Goal: Task Accomplishment & Management: Manage account settings

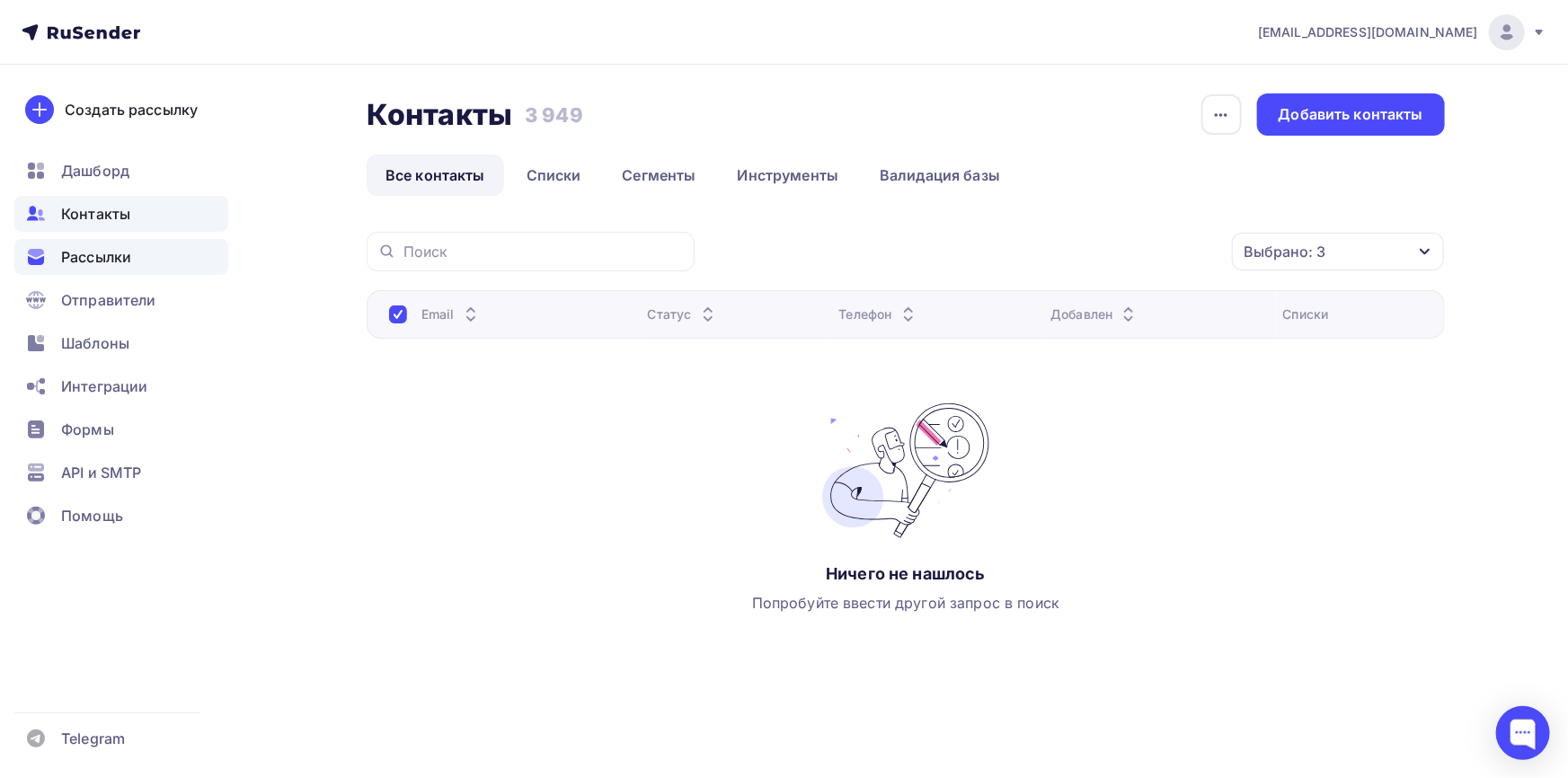
click at [78, 245] on div "Рассылки" at bounding box center [121, 256] width 214 height 36
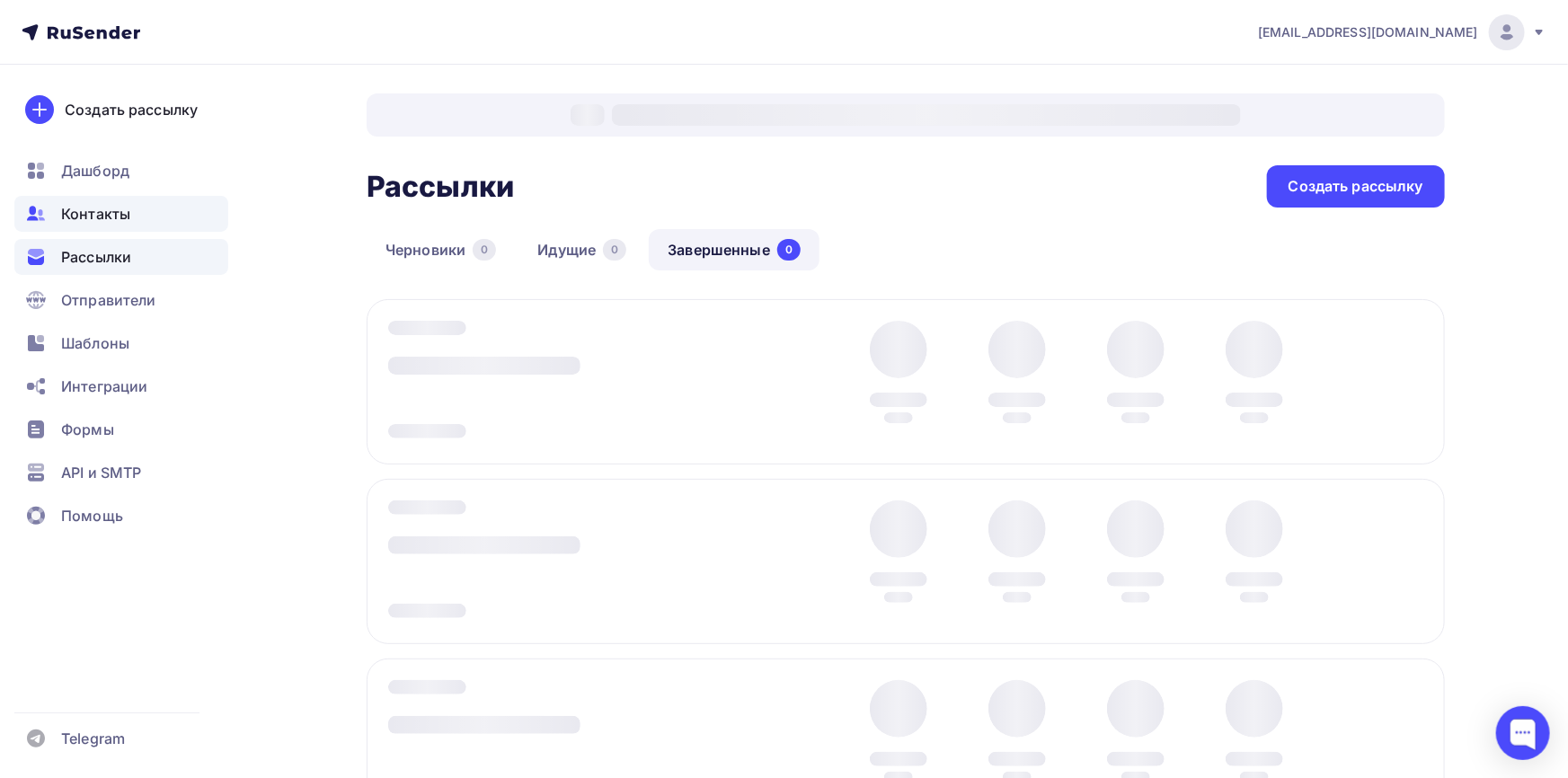
click at [112, 215] on span "Контакты" at bounding box center [96, 214] width 70 height 21
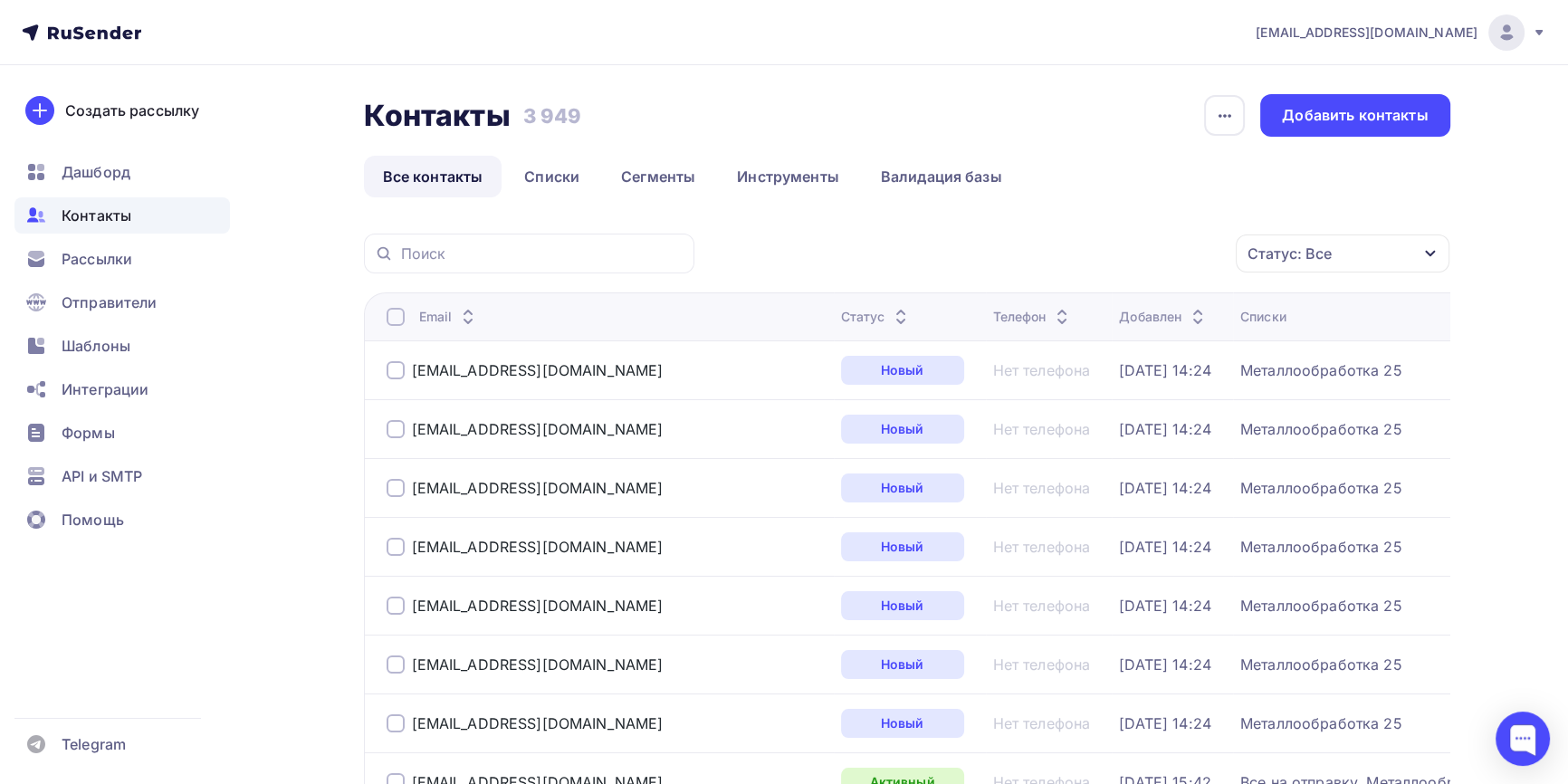
click at [1299, 259] on div "Статус: Все" at bounding box center [1289, 253] width 84 height 21
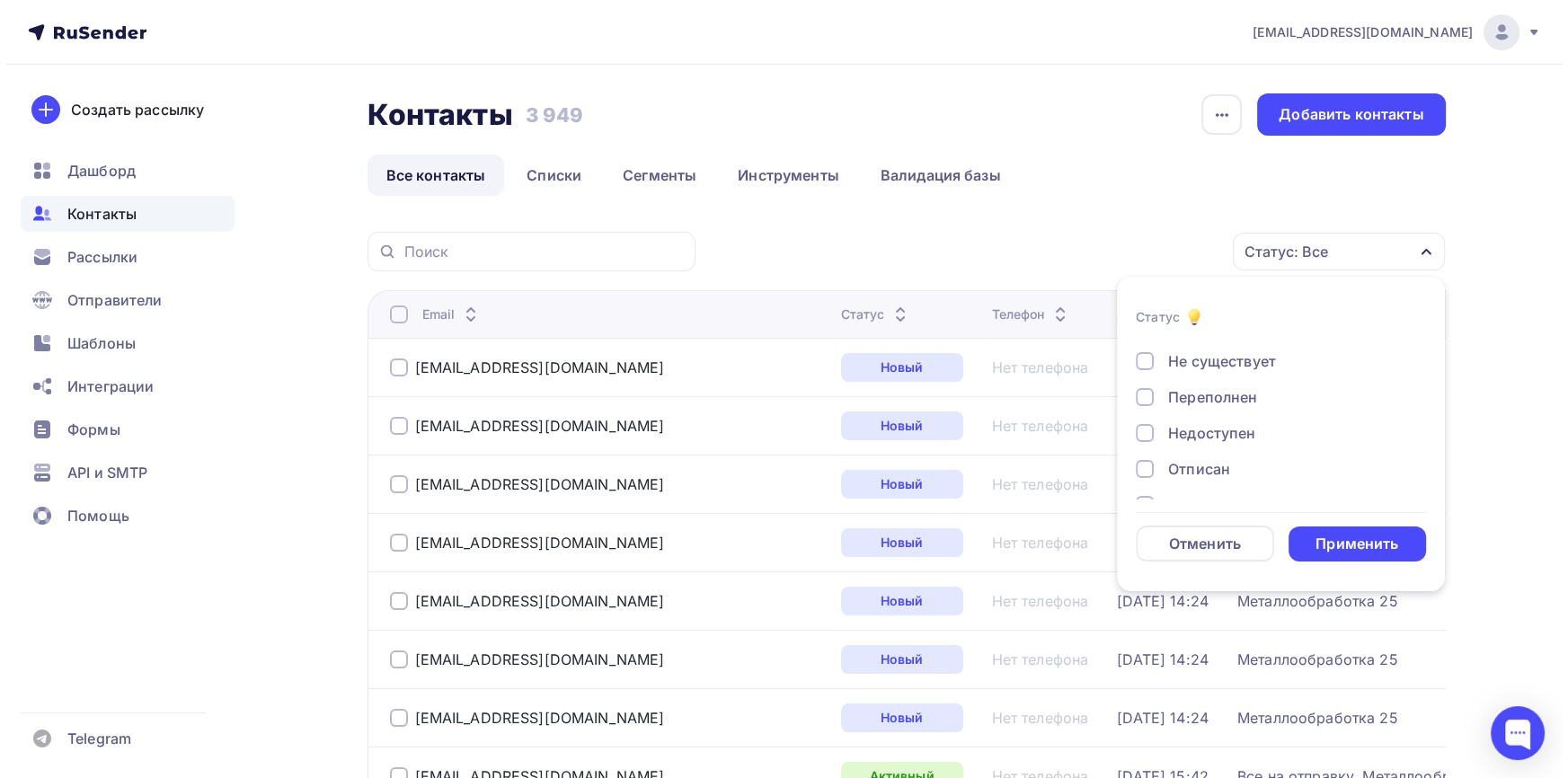
scroll to position [130, 0]
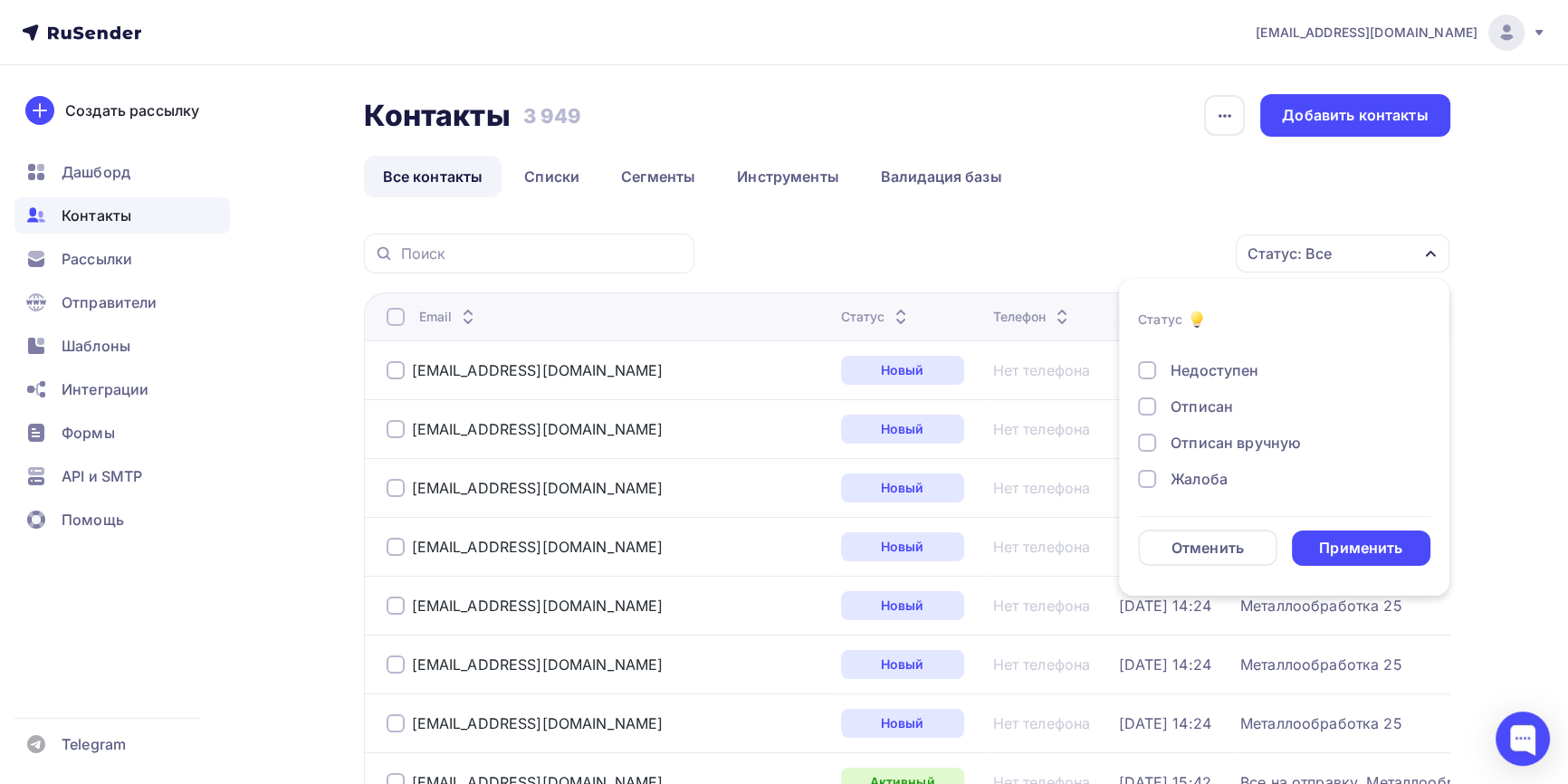
click at [1214, 477] on div "Жалоба" at bounding box center [1199, 479] width 57 height 21
drag, startPoint x: 1228, startPoint y: 433, endPoint x: 1228, endPoint y: 415, distance: 18.0
click at [1228, 431] on div "Отписан вручную" at bounding box center [1236, 442] width 131 height 21
click at [1228, 399] on div "Отписан" at bounding box center [1202, 406] width 62 height 21
click at [1348, 541] on div "Применить" at bounding box center [1361, 547] width 84 height 20
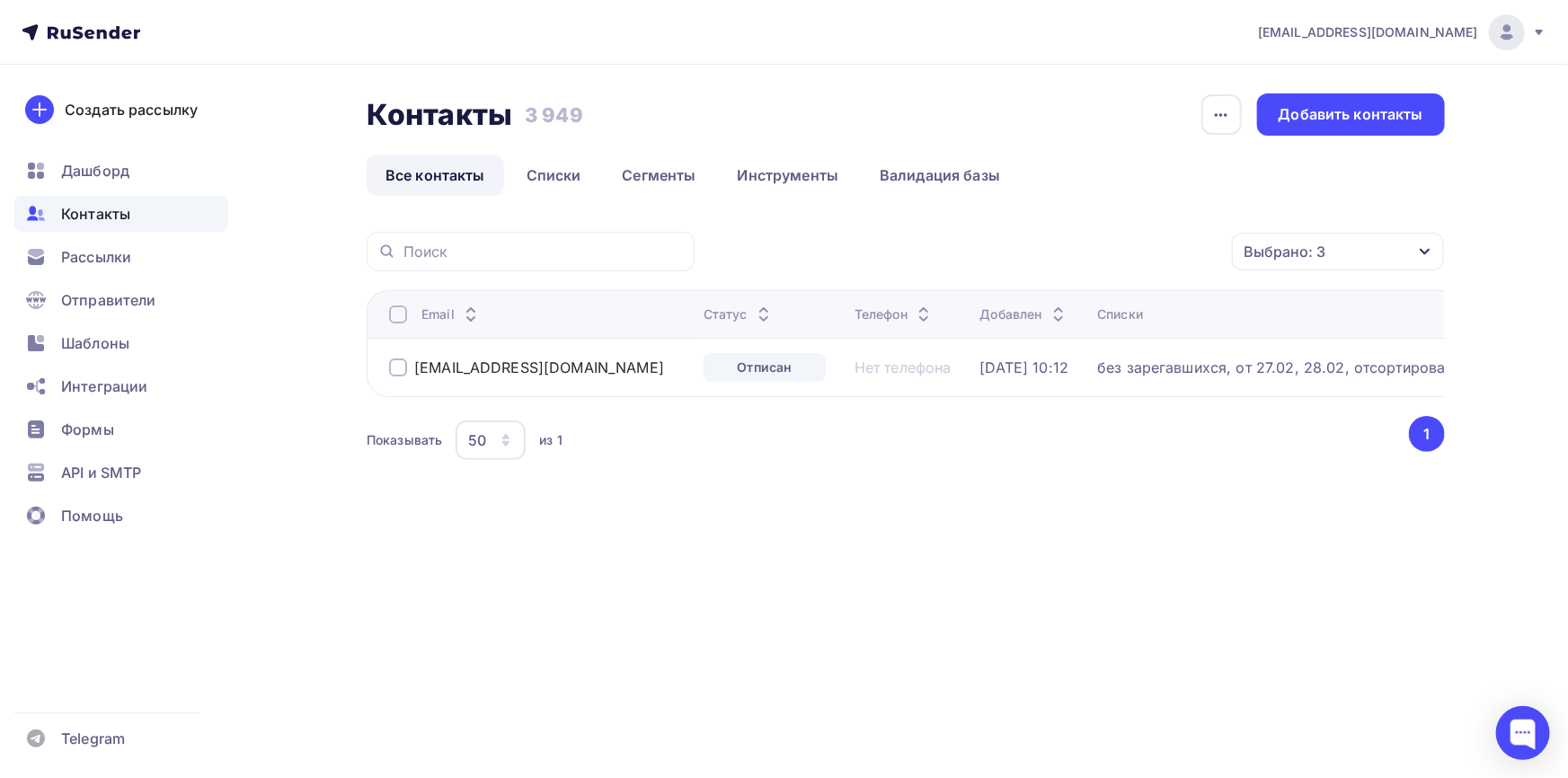
click at [393, 368] on div at bounding box center [397, 367] width 18 height 18
click at [1186, 259] on icon "button" at bounding box center [1194, 251] width 21 height 21
click at [1060, 377] on div "Удалить" at bounding box center [1097, 376] width 194 height 21
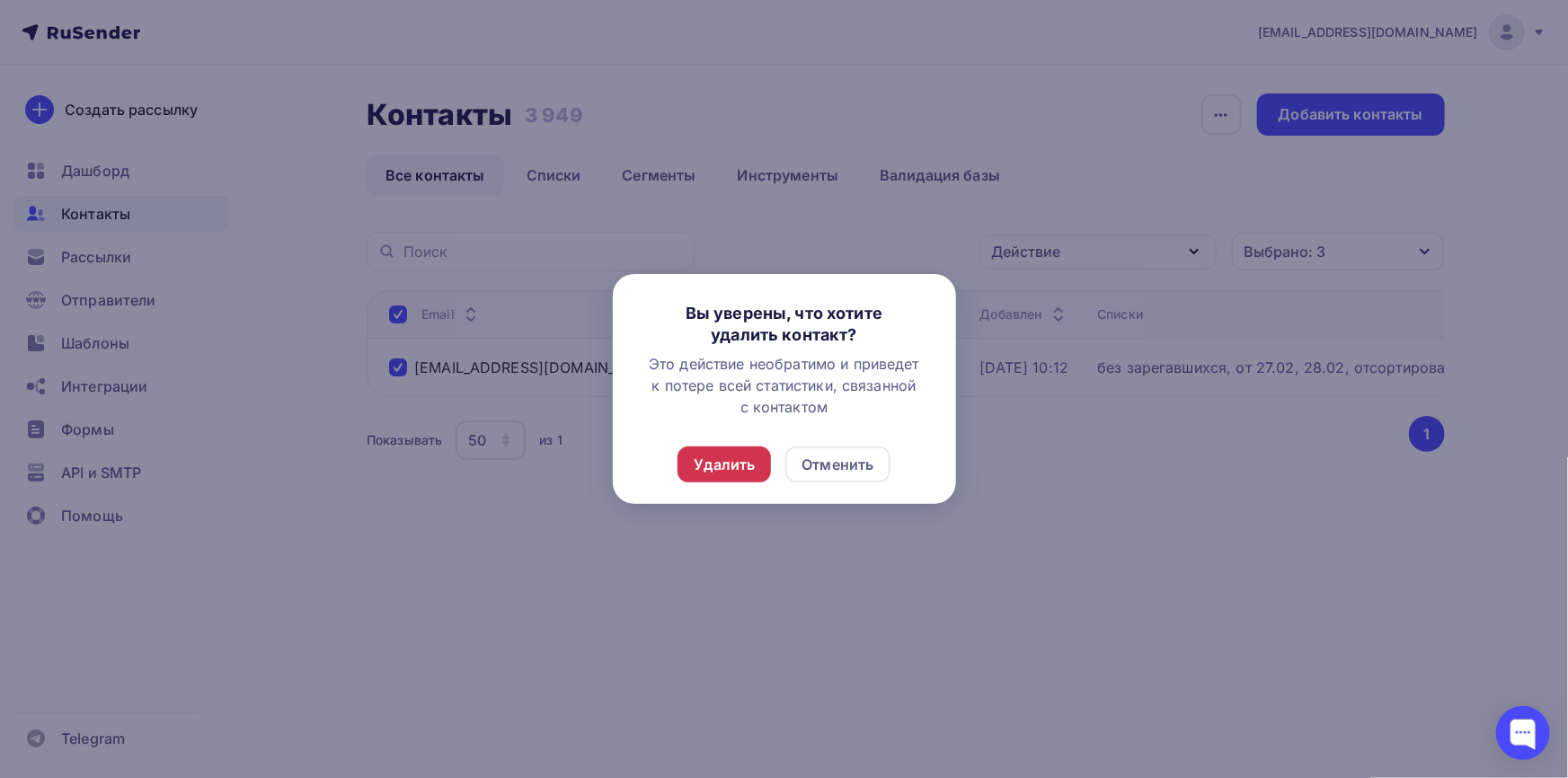
click at [749, 466] on div "Удалить" at bounding box center [724, 464] width 61 height 21
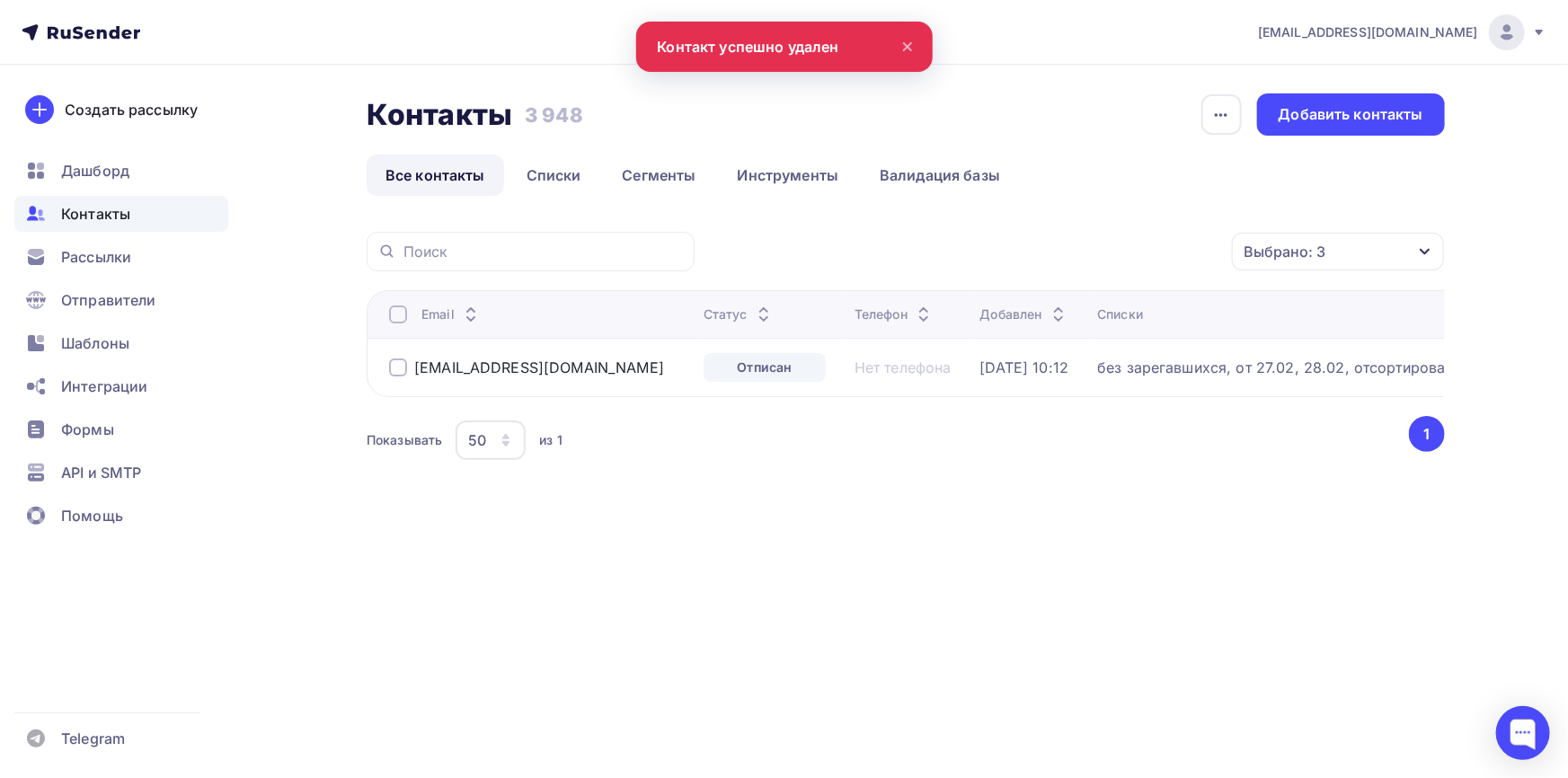
click at [402, 378] on div "czvetkov@jinr.ru" at bounding box center [538, 367] width 300 height 29
click at [401, 375] on div at bounding box center [397, 367] width 18 height 18
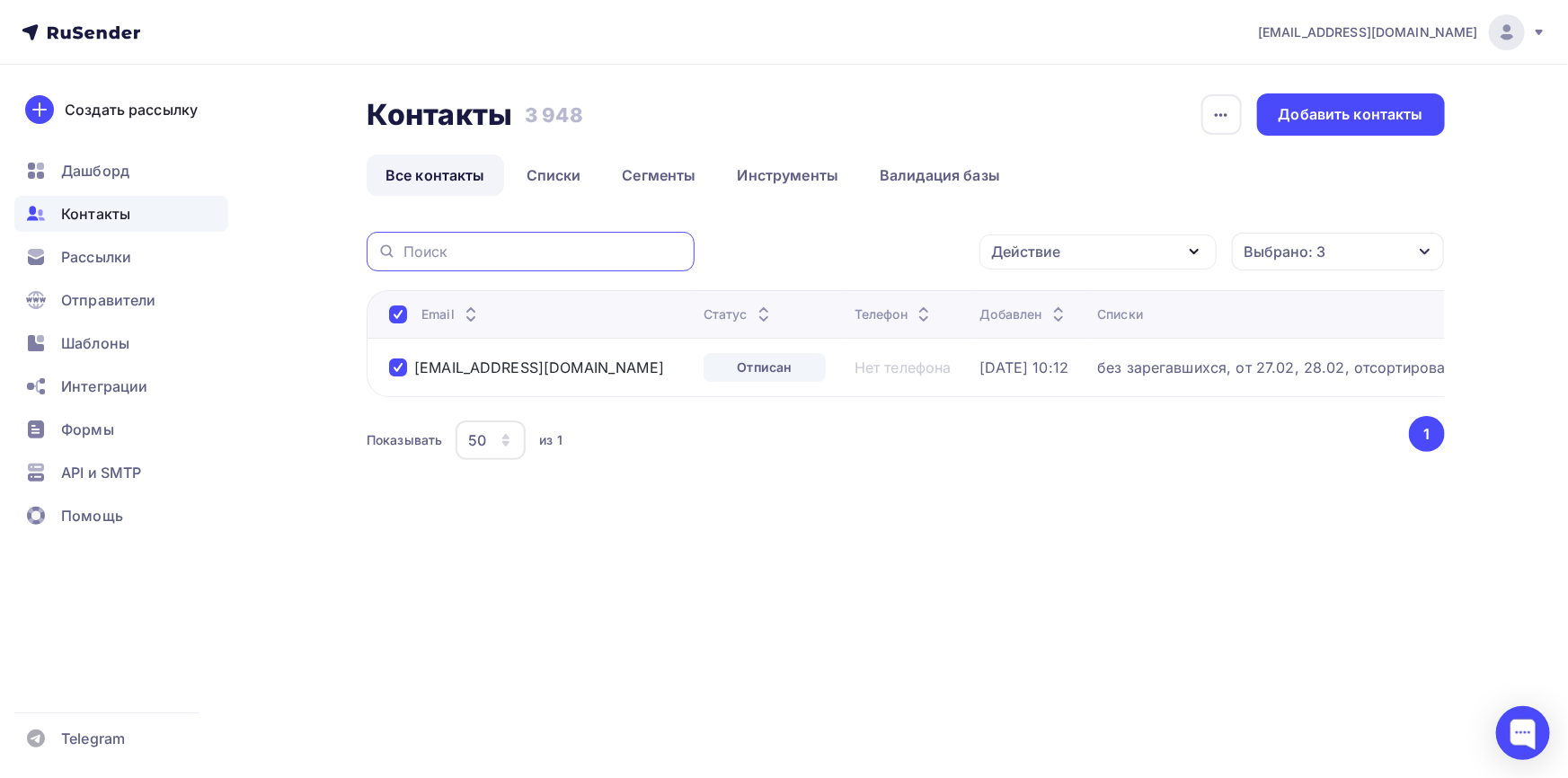
click at [654, 256] on input "text" at bounding box center [543, 251] width 280 height 19
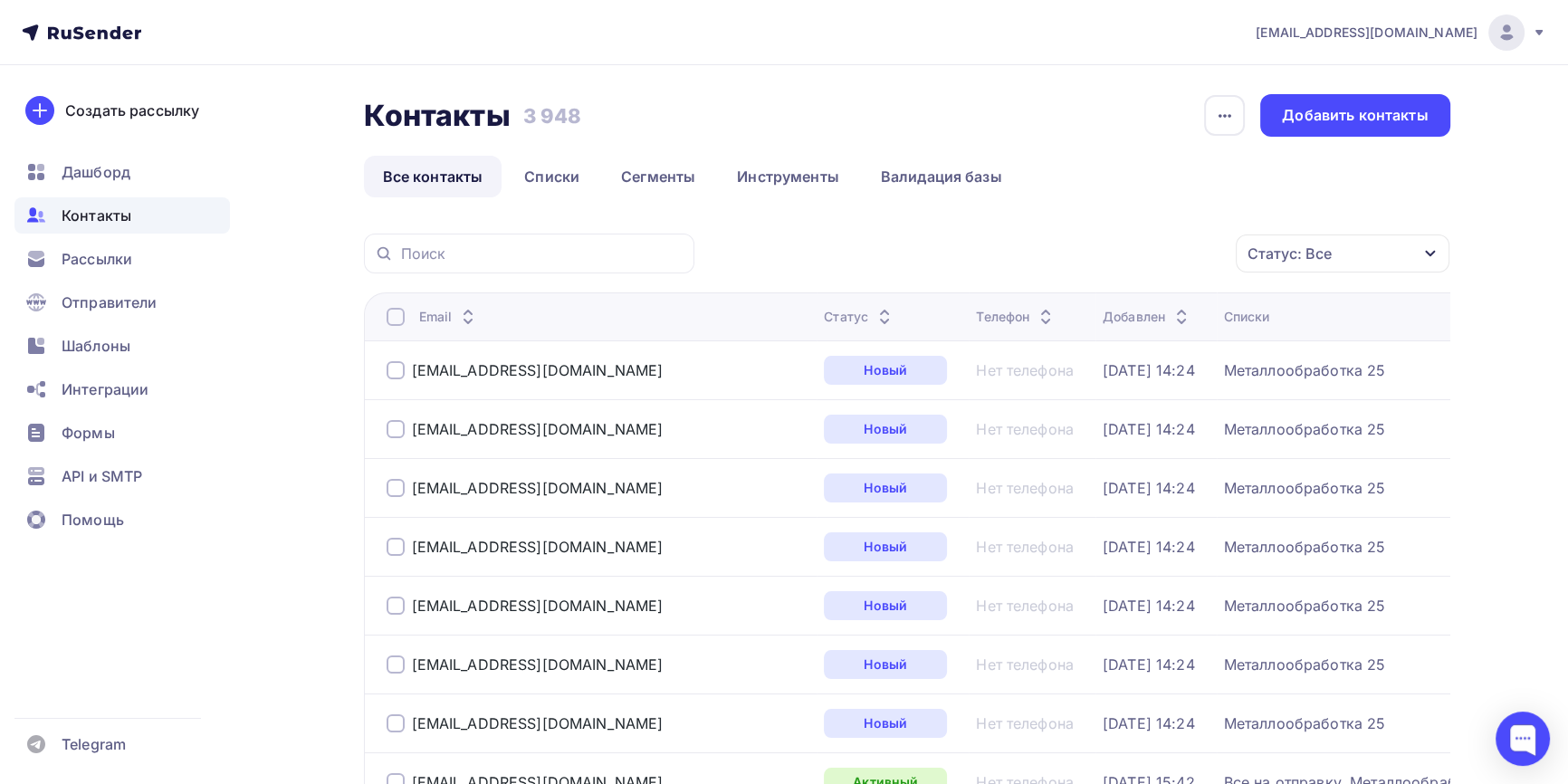
click at [1392, 262] on div "Статус: Все" at bounding box center [1342, 253] width 213 height 38
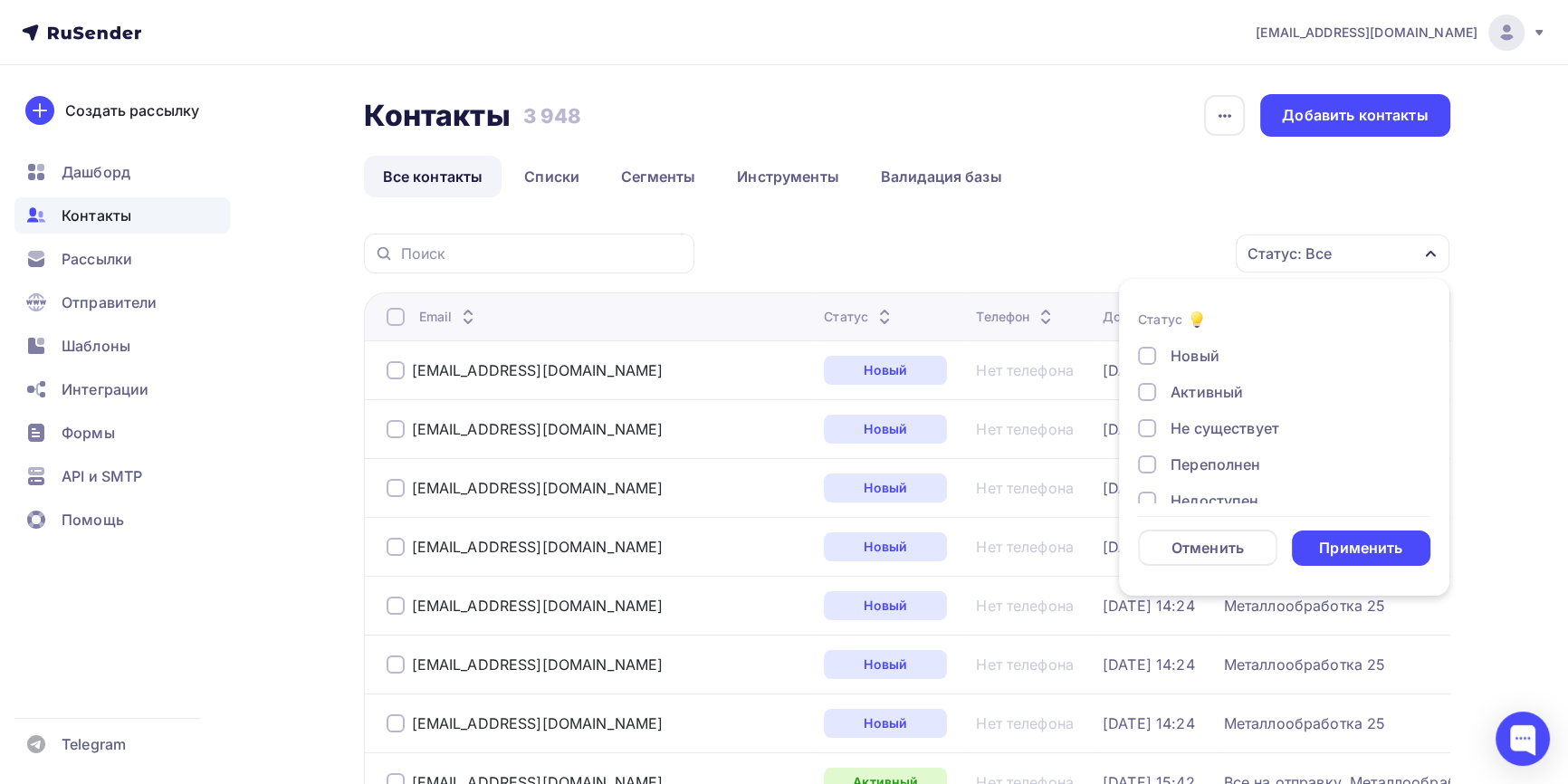
scroll to position [131, 0]
drag, startPoint x: 1182, startPoint y: 475, endPoint x: 1190, endPoint y: 425, distance: 50.6
click at [1182, 474] on div "Жалоба" at bounding box center [1199, 479] width 57 height 21
click at [1190, 425] on div "Новый Активный Не существует Переполнен Недоступен Отписан Отписан вручную [GEO…" at bounding box center [1284, 352] width 292 height 276
click at [1196, 404] on div "Отписан" at bounding box center [1202, 406] width 62 height 21
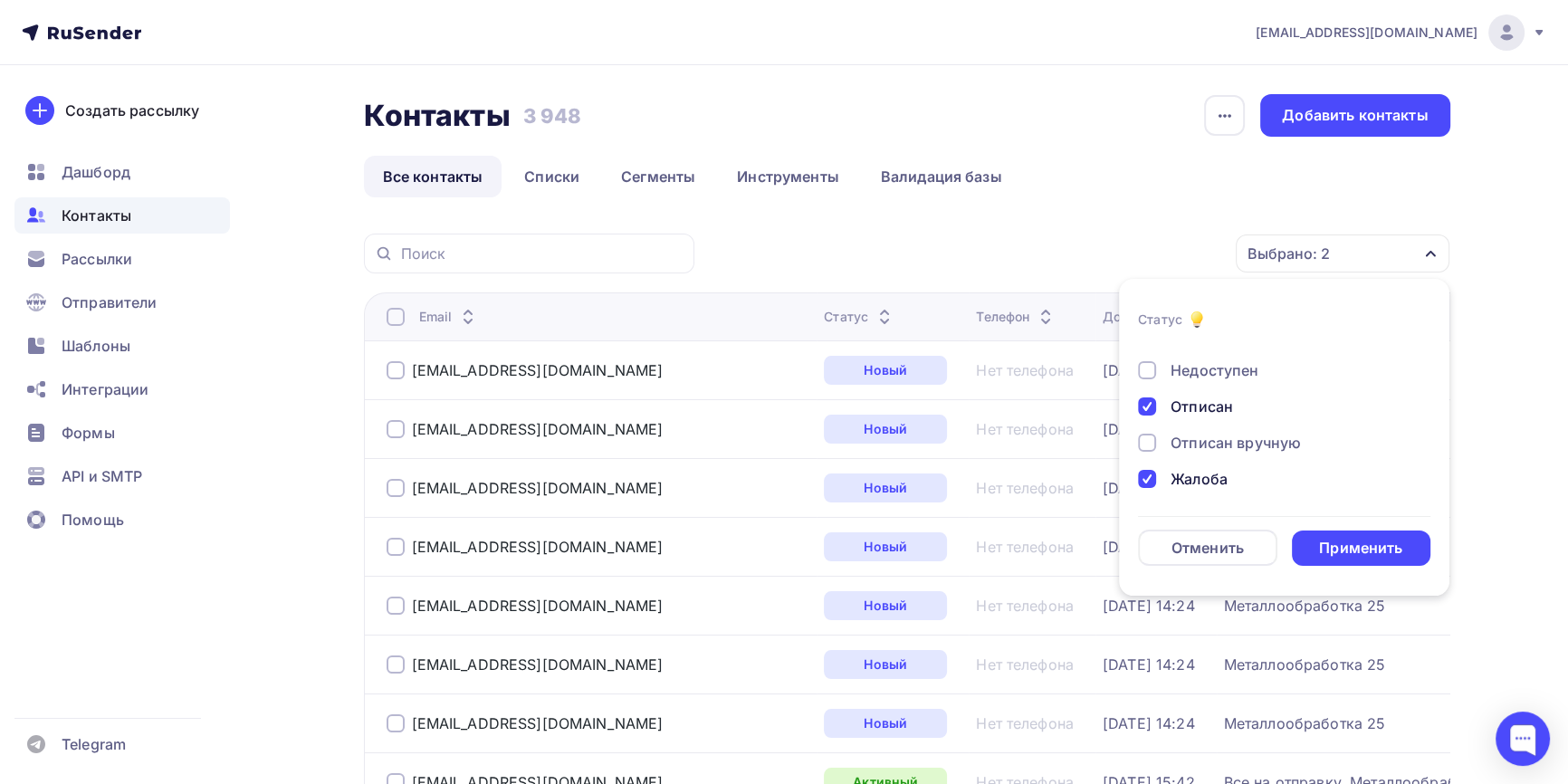
click at [1199, 442] on div "Отписан вручную" at bounding box center [1236, 442] width 131 height 21
click at [1345, 530] on form "Статус Новый Активный Не существует Переполнен Недоступен Отписан Отписан вручн…" at bounding box center [1284, 437] width 292 height 257
click at [1353, 546] on div "Применить" at bounding box center [1361, 547] width 84 height 20
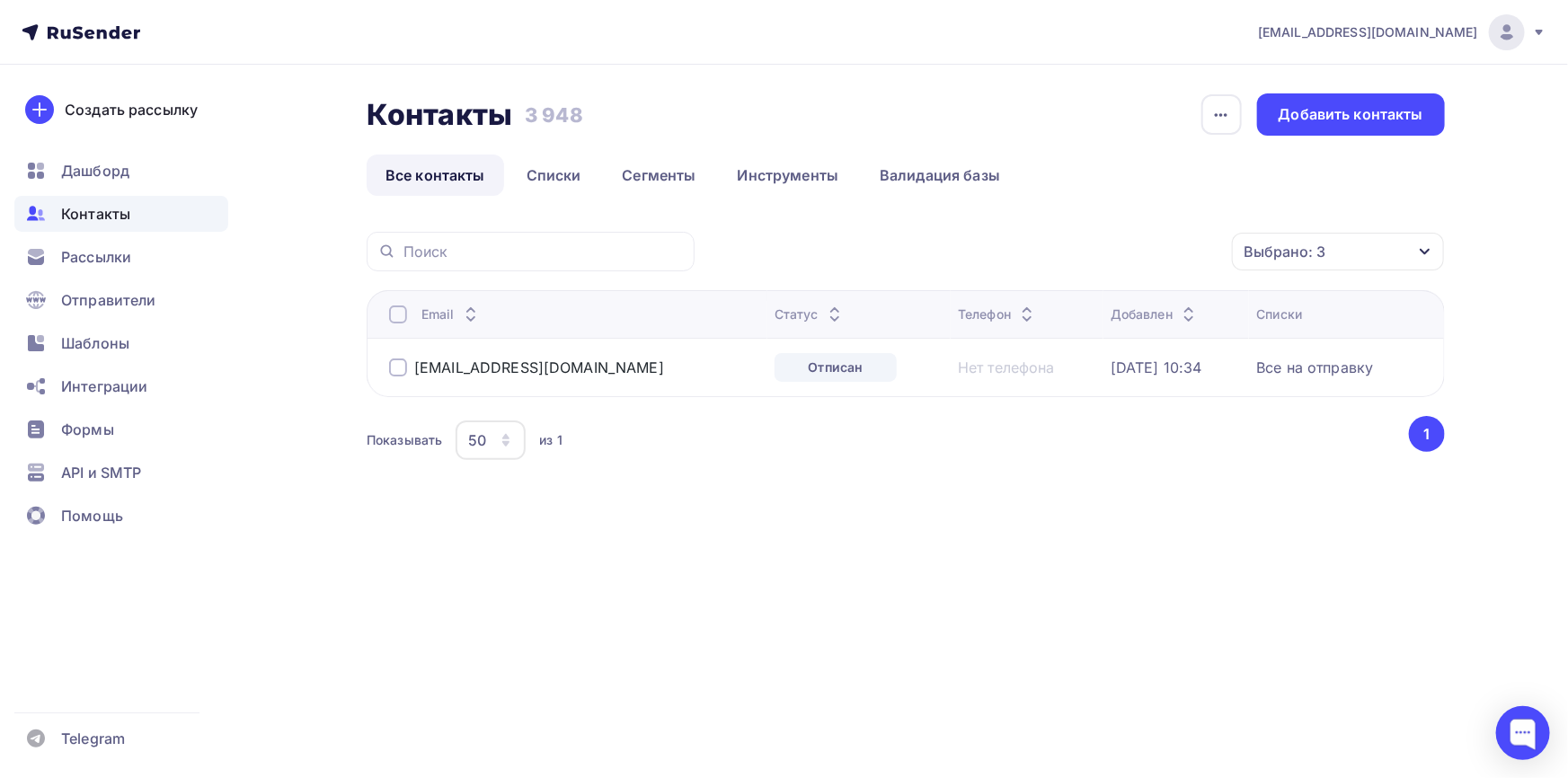
click at [397, 368] on div at bounding box center [397, 367] width 18 height 18
click at [1141, 260] on div "Действие" at bounding box center [1097, 252] width 237 height 35
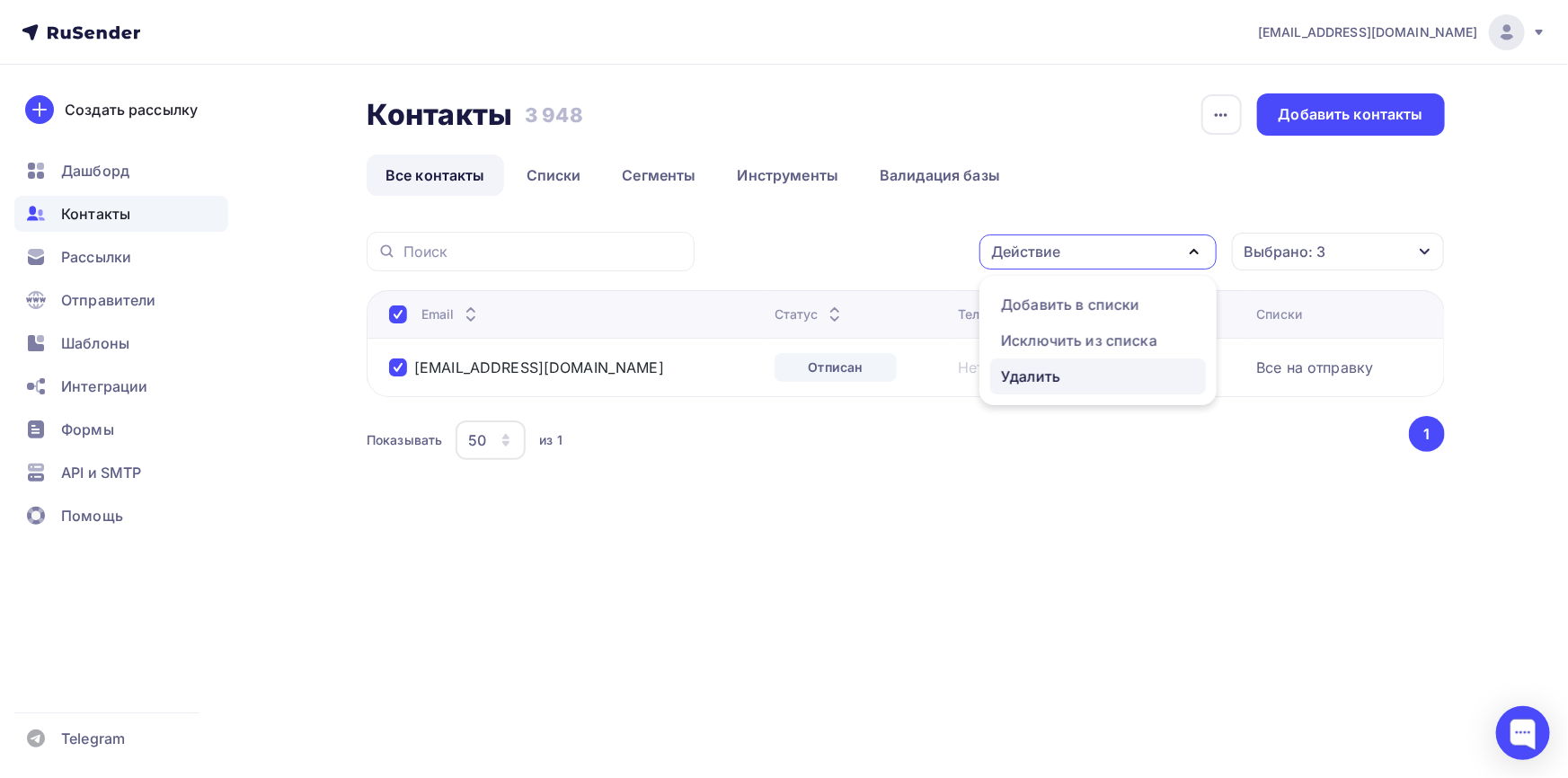
click at [1051, 380] on div "Удалить" at bounding box center [1030, 376] width 59 height 21
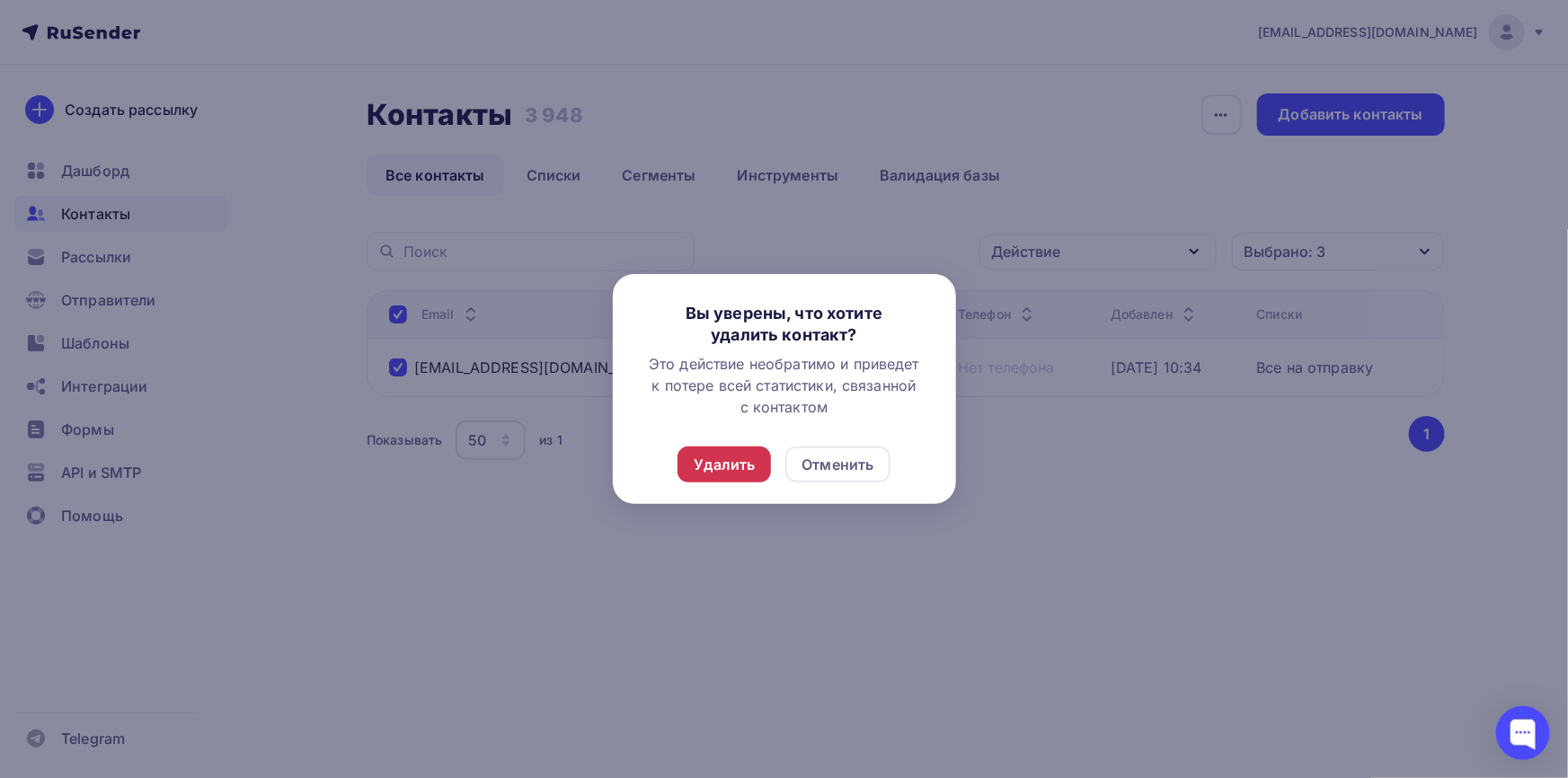
click at [701, 465] on div "Удалить" at bounding box center [724, 464] width 61 height 21
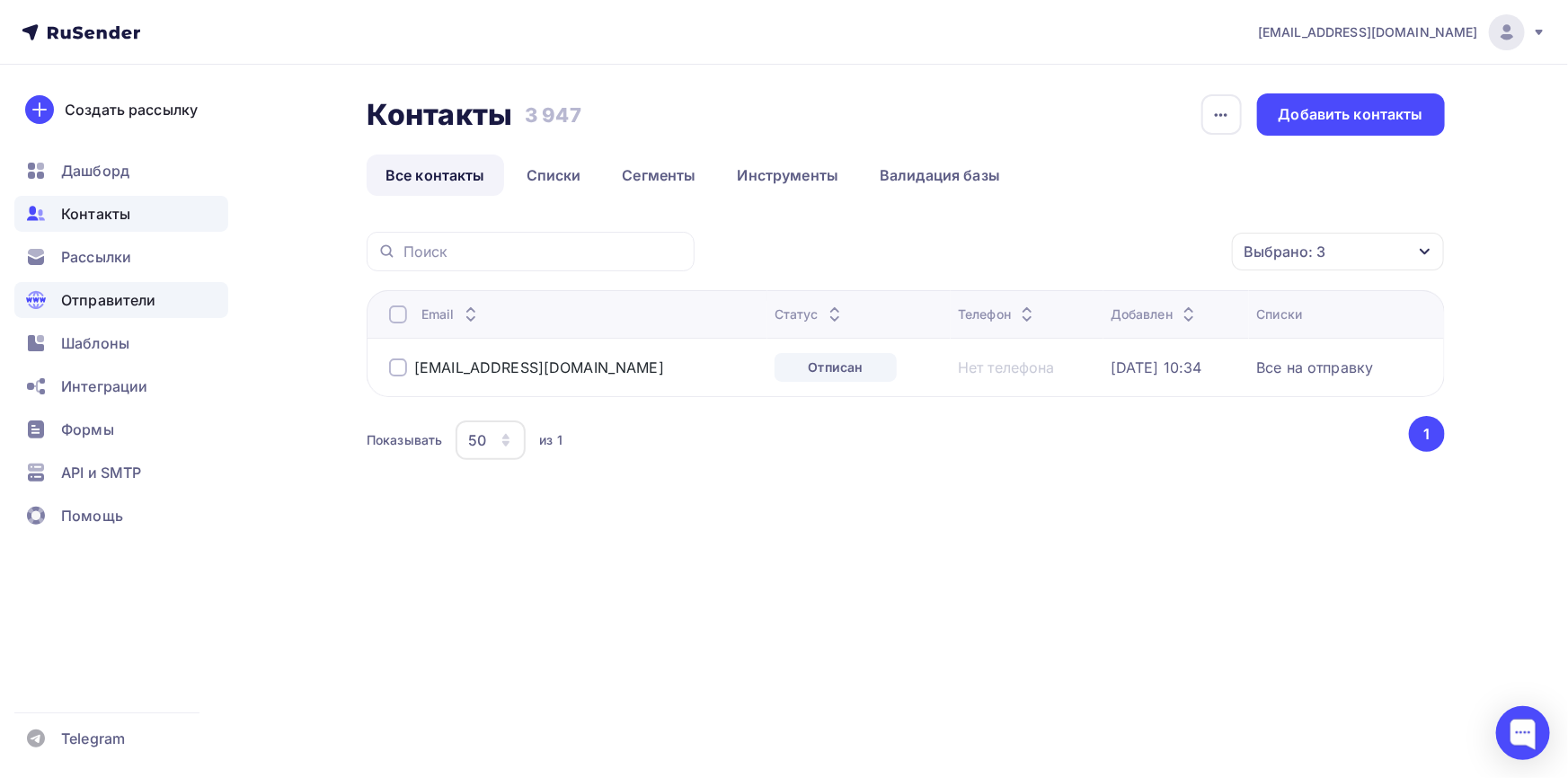
click at [158, 300] on div "Отправители" at bounding box center [121, 300] width 214 height 36
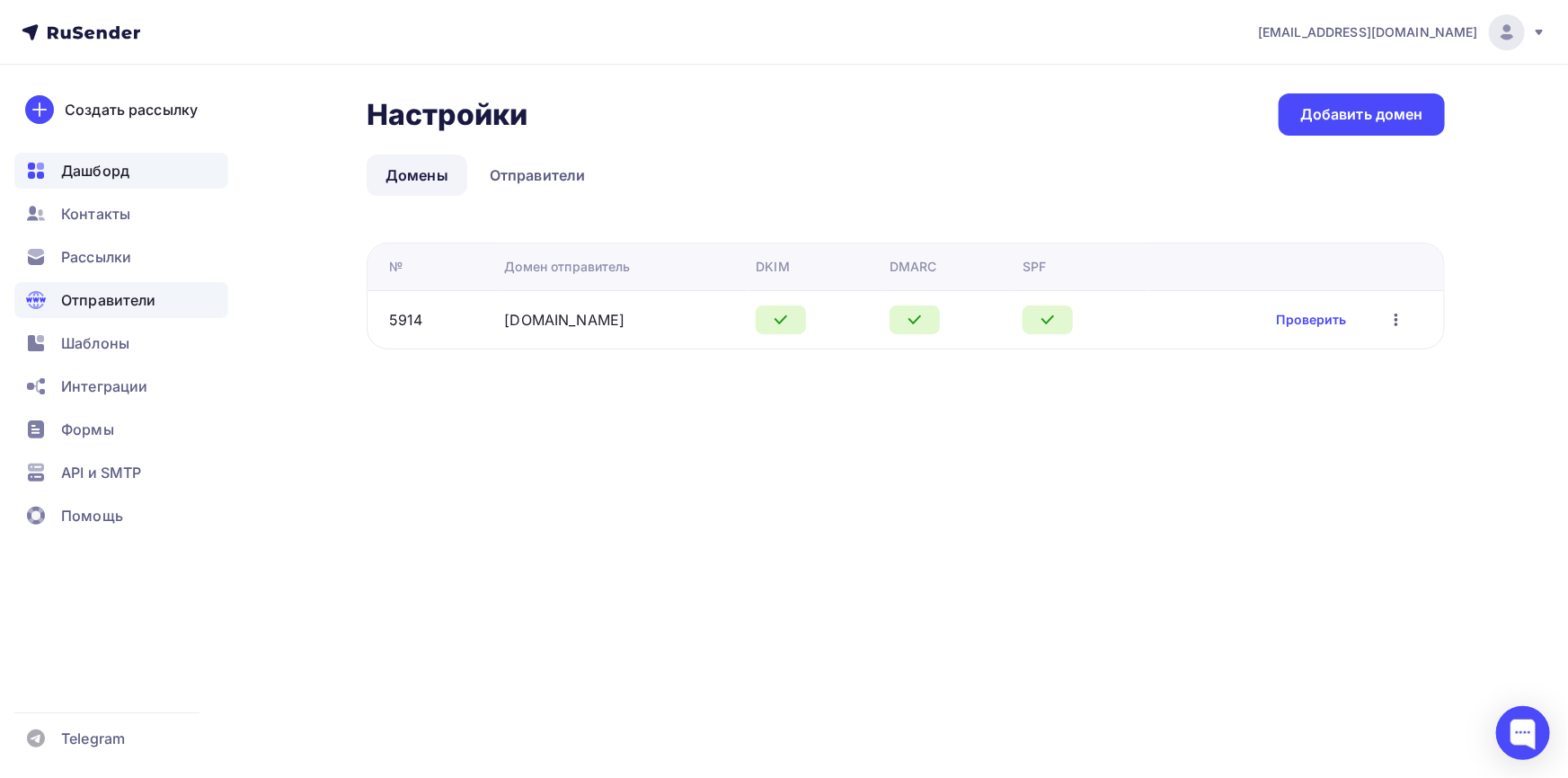
click at [87, 177] on span "Дашборд" at bounding box center [95, 170] width 69 height 21
